Goal: Consume media (video, audio)

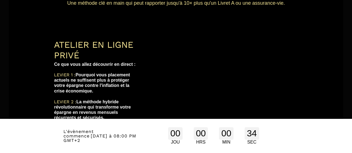
scroll to position [114, 0]
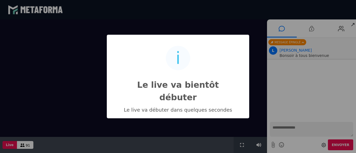
click at [256, 50] on div "i Le live va bientôt débuter × Le live va débuter dans quelques secondes OK No …" at bounding box center [178, 76] width 356 height 153
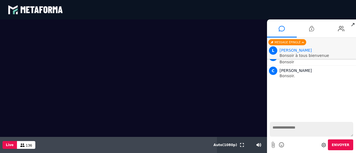
click at [354, 24] on span "↗" at bounding box center [353, 24] width 6 height 10
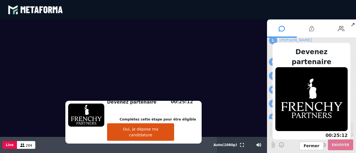
scroll to position [6802, 0]
click at [159, 136] on button "Oui, je dépose ma candidature" at bounding box center [140, 132] width 67 height 18
